Goal: Transaction & Acquisition: Purchase product/service

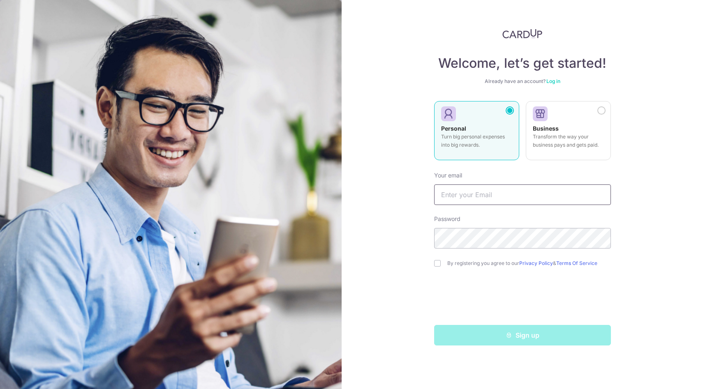
click at [517, 192] on input "text" at bounding box center [522, 195] width 177 height 21
type input "[EMAIL_ADDRESS][DOMAIN_NAME]"
click at [435, 263] on input "checkbox" at bounding box center [437, 263] width 7 height 7
checkbox input "true"
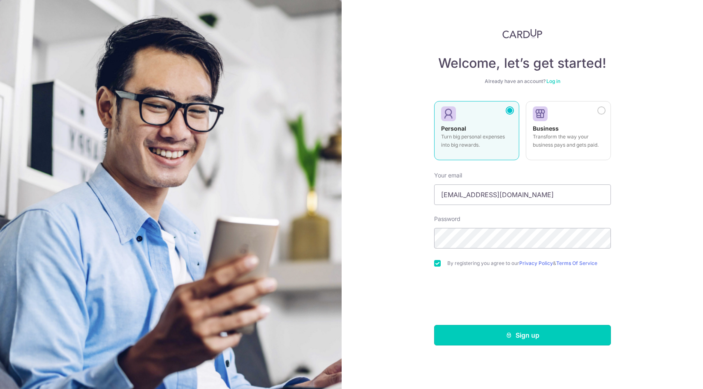
click at [501, 337] on button "Sign up" at bounding box center [522, 335] width 177 height 21
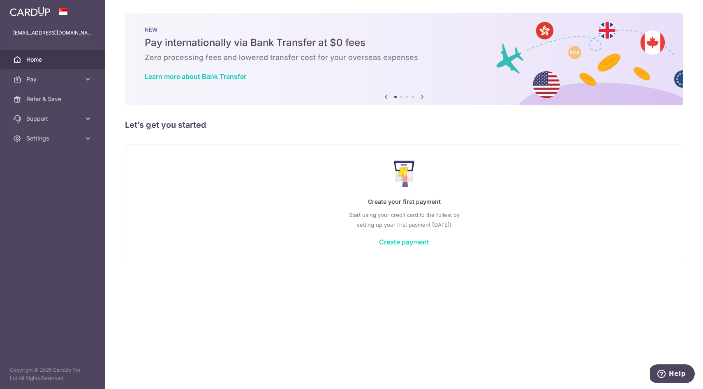
click at [395, 238] on link "Create payment" at bounding box center [404, 242] width 50 height 8
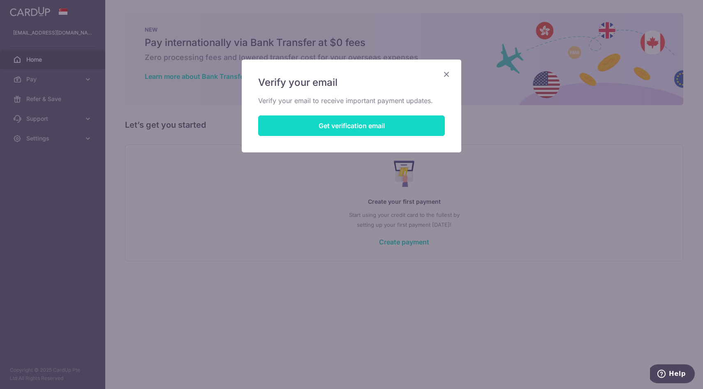
click at [339, 130] on button "Get verification email" at bounding box center [351, 126] width 187 height 21
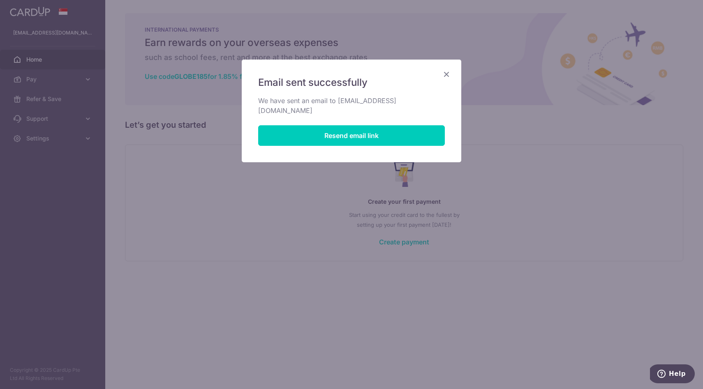
click at [447, 72] on icon "Close" at bounding box center [446, 74] width 10 height 10
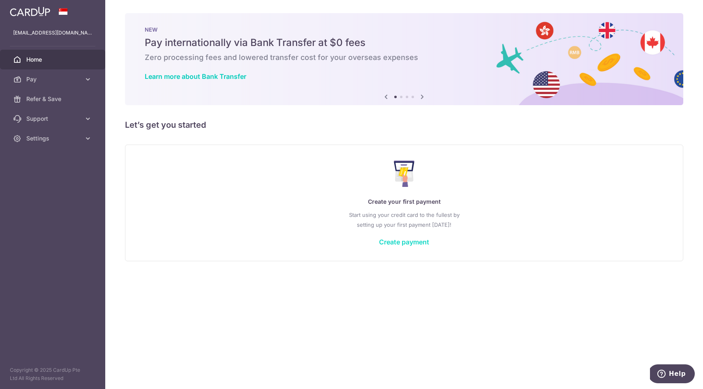
click at [410, 240] on link "Create payment" at bounding box center [404, 242] width 50 height 8
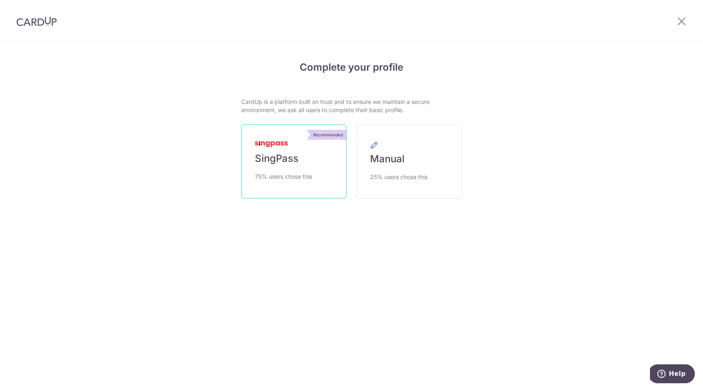
click at [294, 145] on link "Recommended SingPass 75% users chose this" at bounding box center [293, 162] width 105 height 74
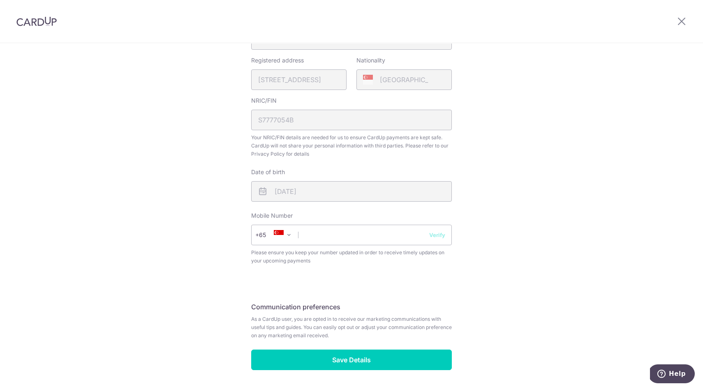
scroll to position [253, 0]
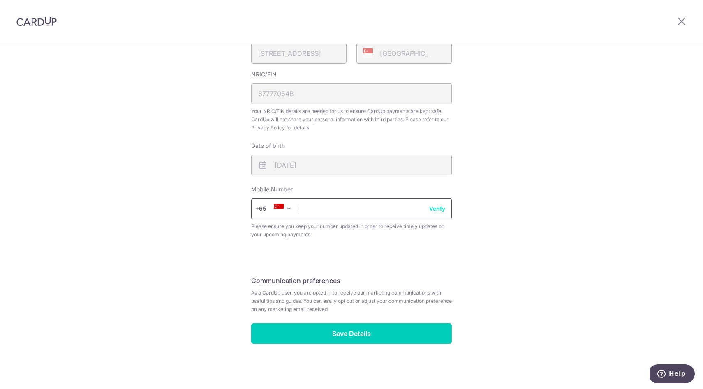
click at [372, 208] on input "text" at bounding box center [351, 209] width 201 height 21
type input "97934788"
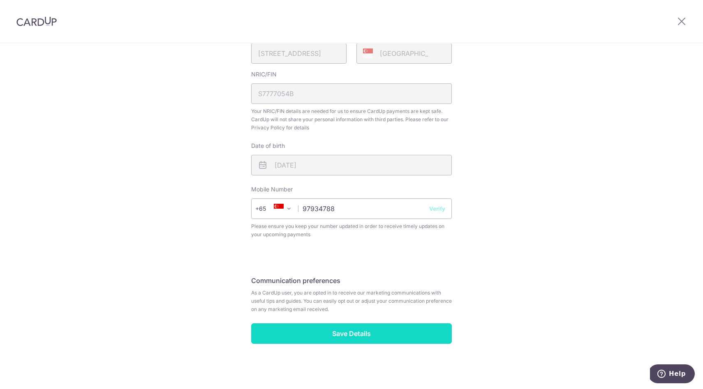
click at [363, 338] on input "Save Details" at bounding box center [351, 333] width 201 height 21
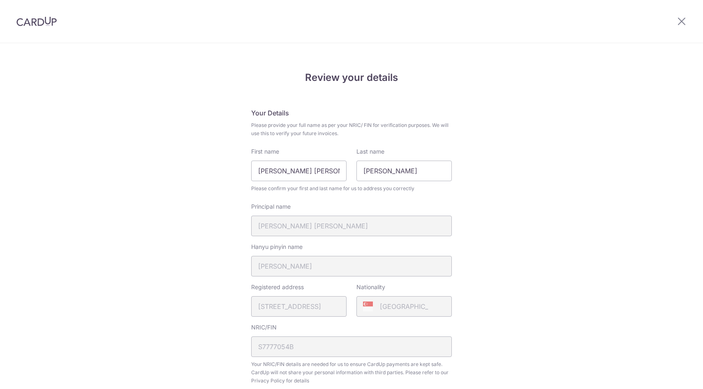
scroll to position [265, 0]
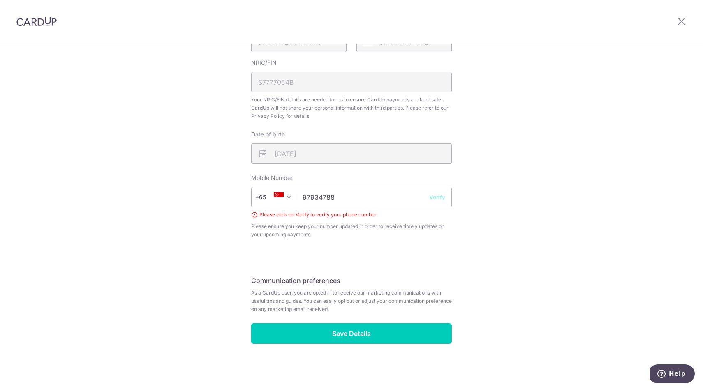
click at [440, 195] on button "Verify" at bounding box center [437, 197] width 16 height 8
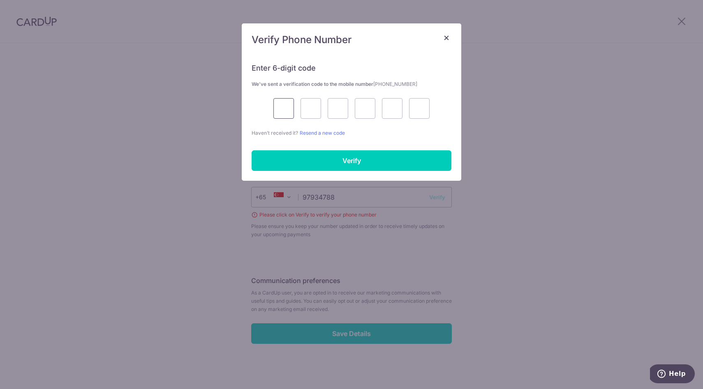
click at [281, 113] on input "text" at bounding box center [283, 108] width 21 height 21
type input "2"
type input "0"
type input "3"
type input "1"
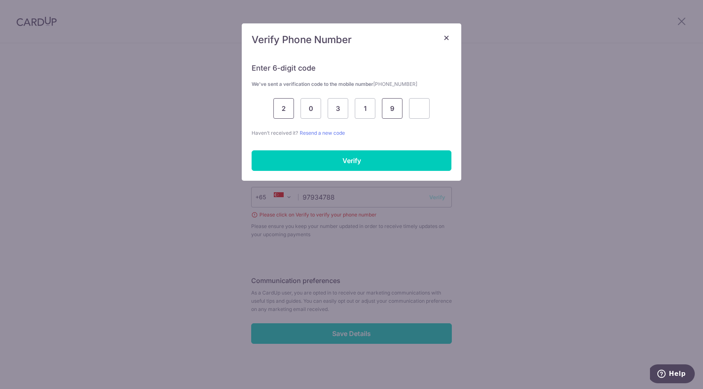
type input "9"
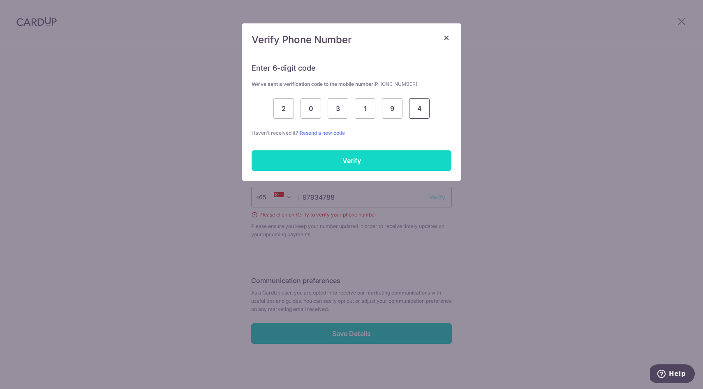
type input "4"
click at [305, 162] on input "Verify" at bounding box center [352, 160] width 200 height 21
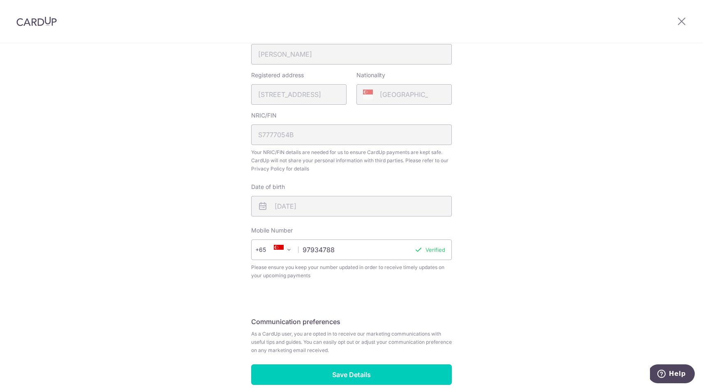
scroll to position [253, 0]
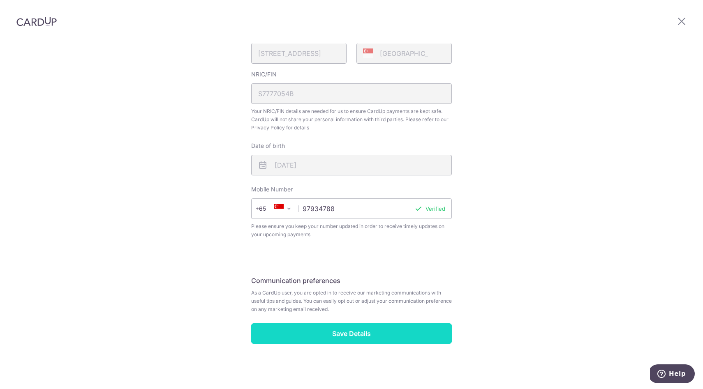
click at [358, 336] on input "Save Details" at bounding box center [351, 333] width 201 height 21
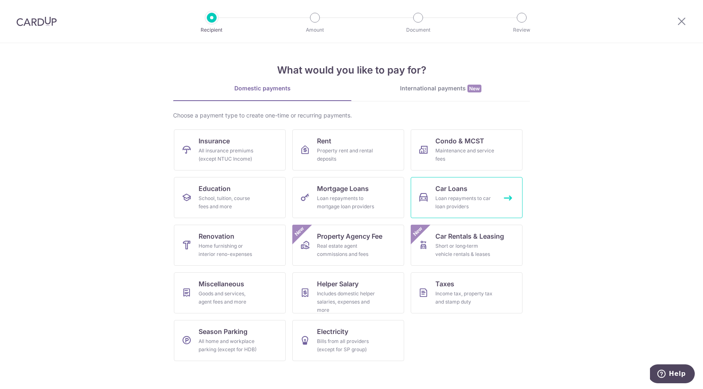
click at [473, 199] on div "Loan repayments to car loan providers" at bounding box center [464, 202] width 59 height 16
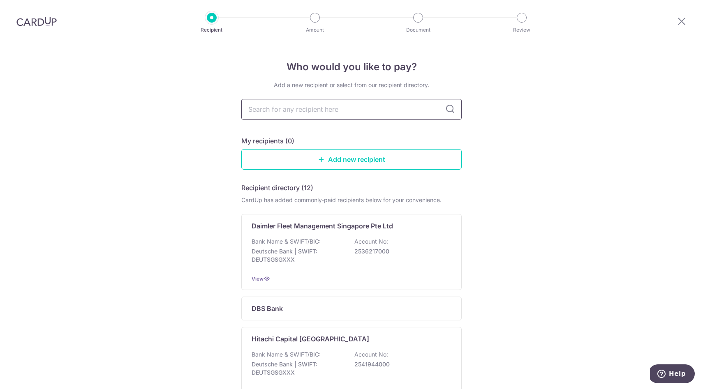
click at [336, 113] on input "text" at bounding box center [351, 109] width 220 height 21
type input "DBS"
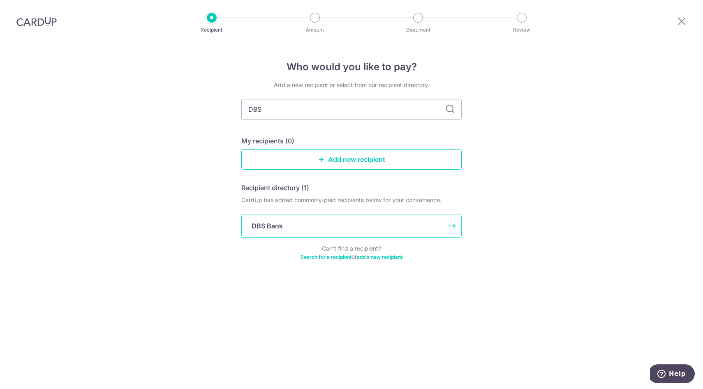
click at [286, 227] on div "DBS Bank" at bounding box center [347, 226] width 190 height 10
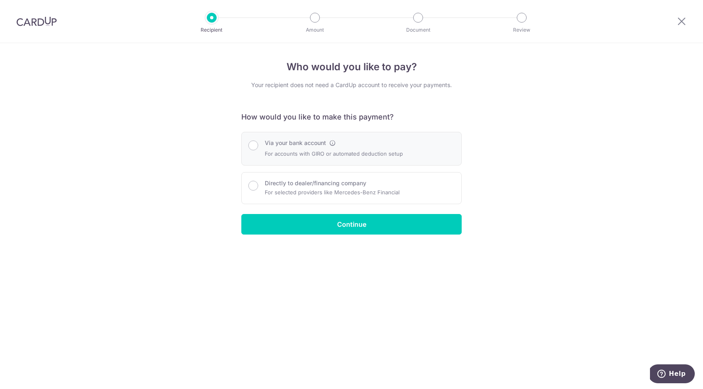
click at [303, 148] on div "Via your bank account For accounts with GIRO or automated deduction setup" at bounding box center [334, 149] width 138 height 20
radio input "true"
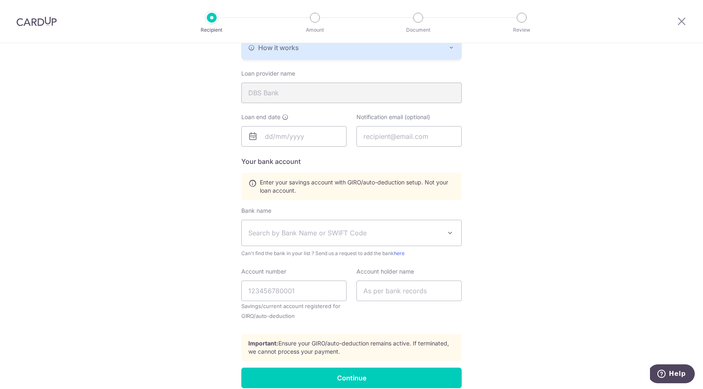
scroll to position [226, 0]
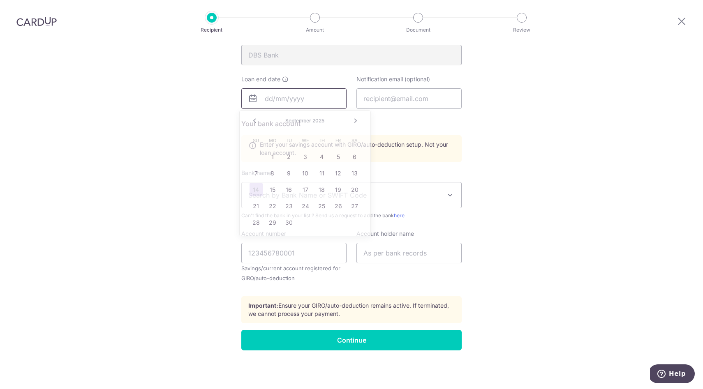
click at [309, 103] on input "text" at bounding box center [293, 98] width 105 height 21
